Goal: Information Seeking & Learning: Learn about a topic

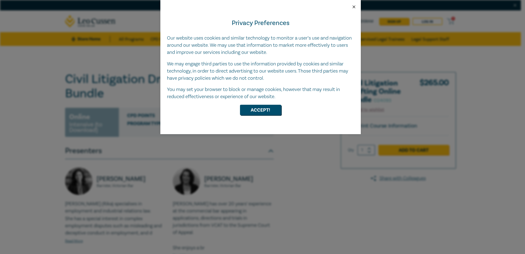
click at [354, 7] on button "Close" at bounding box center [353, 6] width 5 height 5
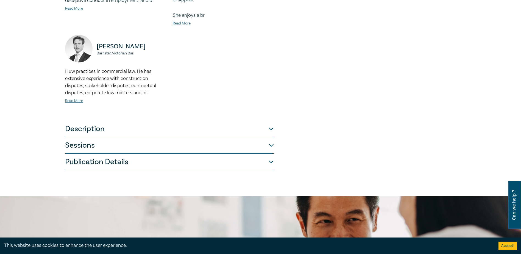
scroll to position [247, 0]
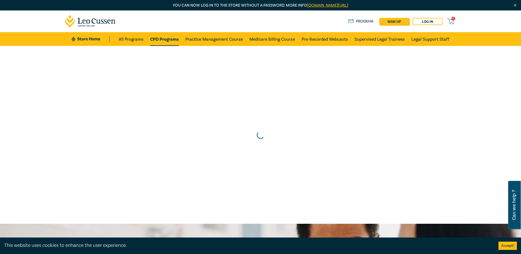
click at [170, 38] on link "CPD Programs" at bounding box center [164, 39] width 29 height 14
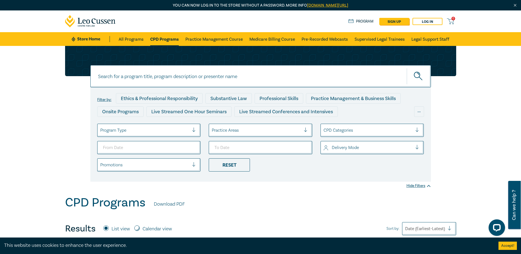
click at [274, 81] on input at bounding box center [260, 76] width 340 height 22
type input "pleading"
click at [406, 68] on button "submit" at bounding box center [418, 76] width 24 height 17
